Goal: Transaction & Acquisition: Purchase product/service

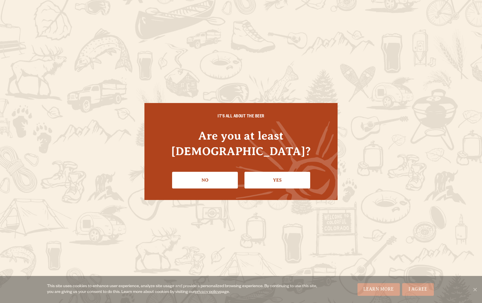
click at [271, 182] on div "IT'S ALL ABOUT THE BEER Are you at least [DEMOGRAPHIC_DATA]? No Yes" at bounding box center [240, 151] width 193 height 97
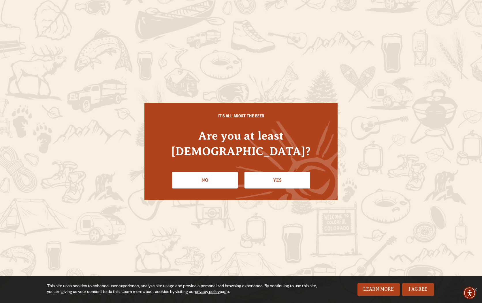
click at [272, 175] on link "Yes" at bounding box center [277, 180] width 66 height 17
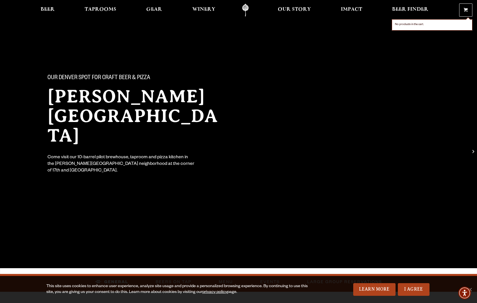
click at [469, 8] on link "0 Shopping Cart" at bounding box center [466, 10] width 13 height 13
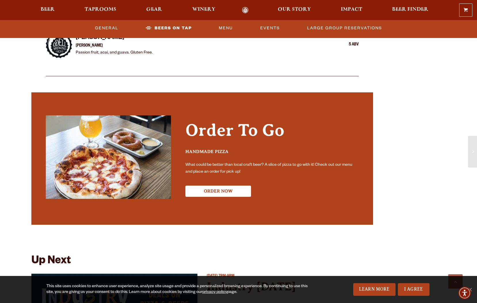
scroll to position [1037, 0]
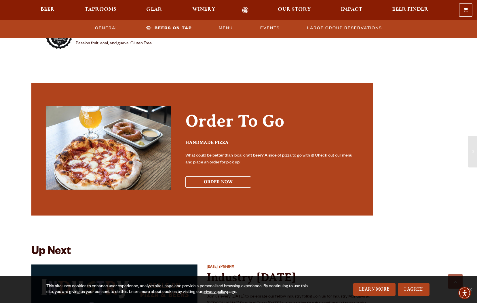
click at [218, 177] on button "ORDER NOW" at bounding box center [219, 182] width 66 height 11
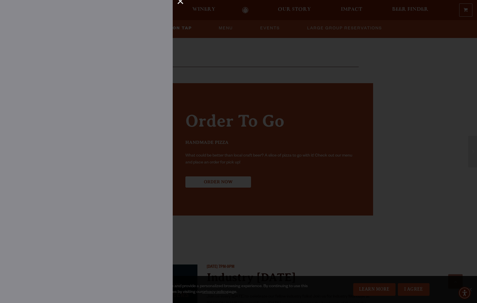
click at [461, 12] on div at bounding box center [238, 151] width 477 height 303
